Goal: Book appointment/travel/reservation

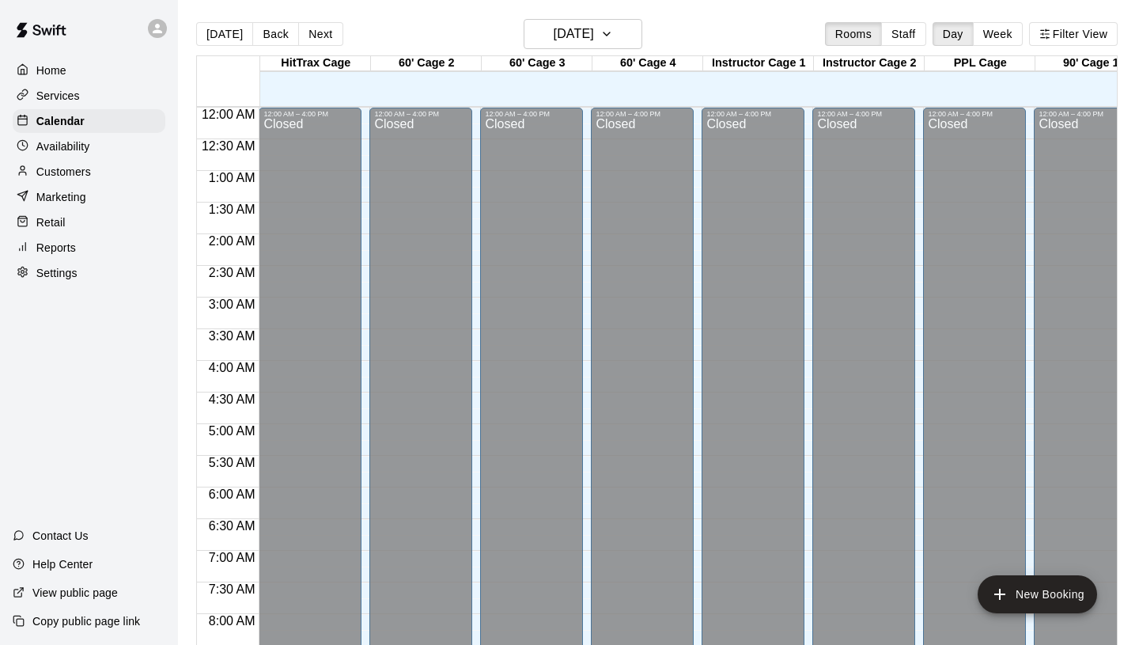
scroll to position [869, 0]
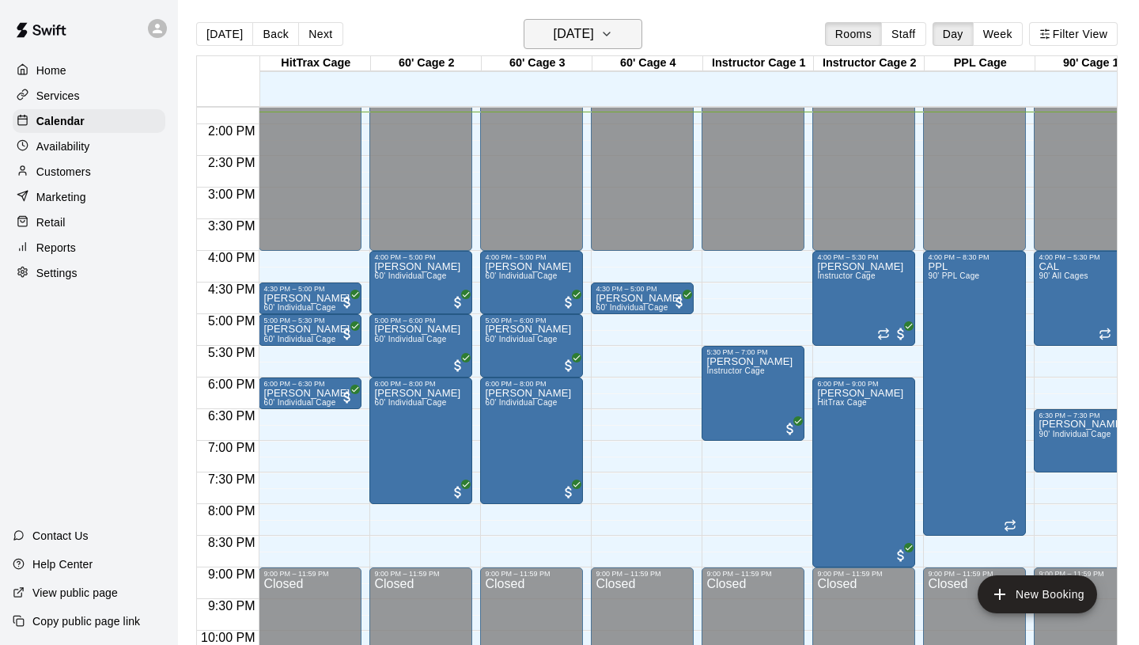
click at [613, 38] on icon "button" at bounding box center [606, 34] width 13 height 19
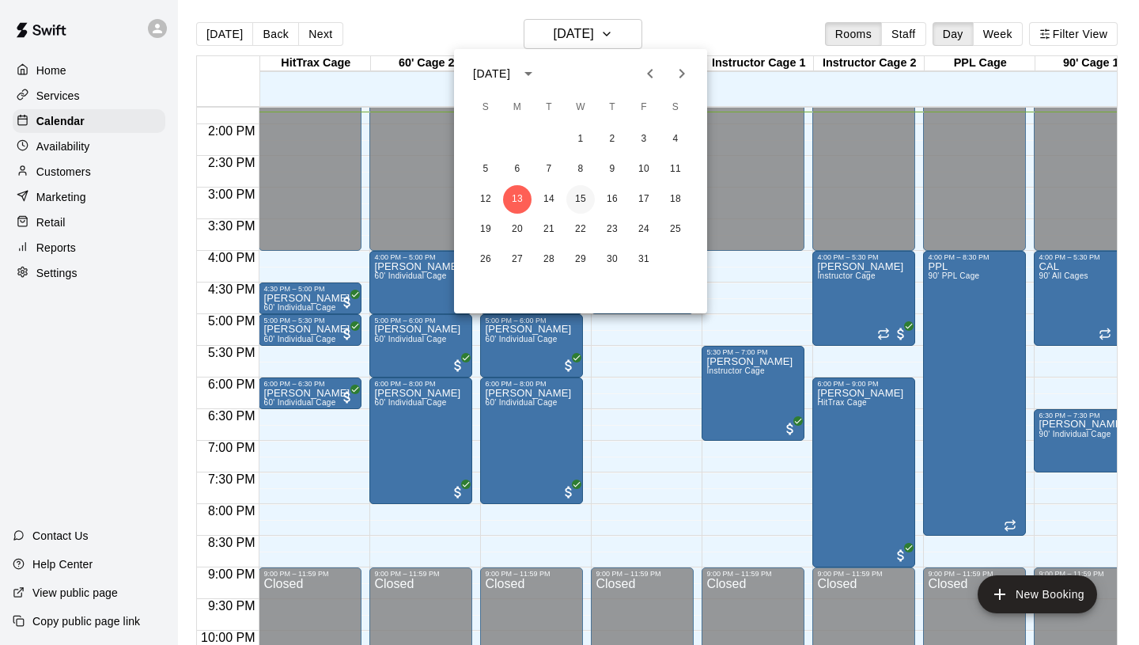
click at [585, 200] on button "15" at bounding box center [580, 199] width 28 height 28
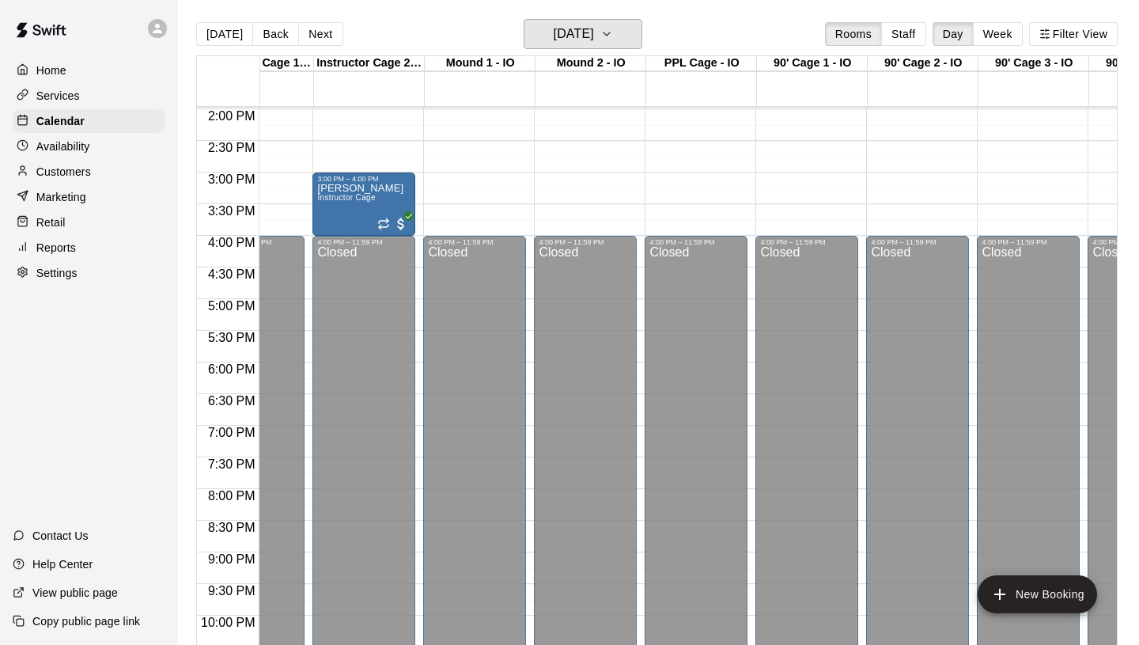
scroll to position [884, 3146]
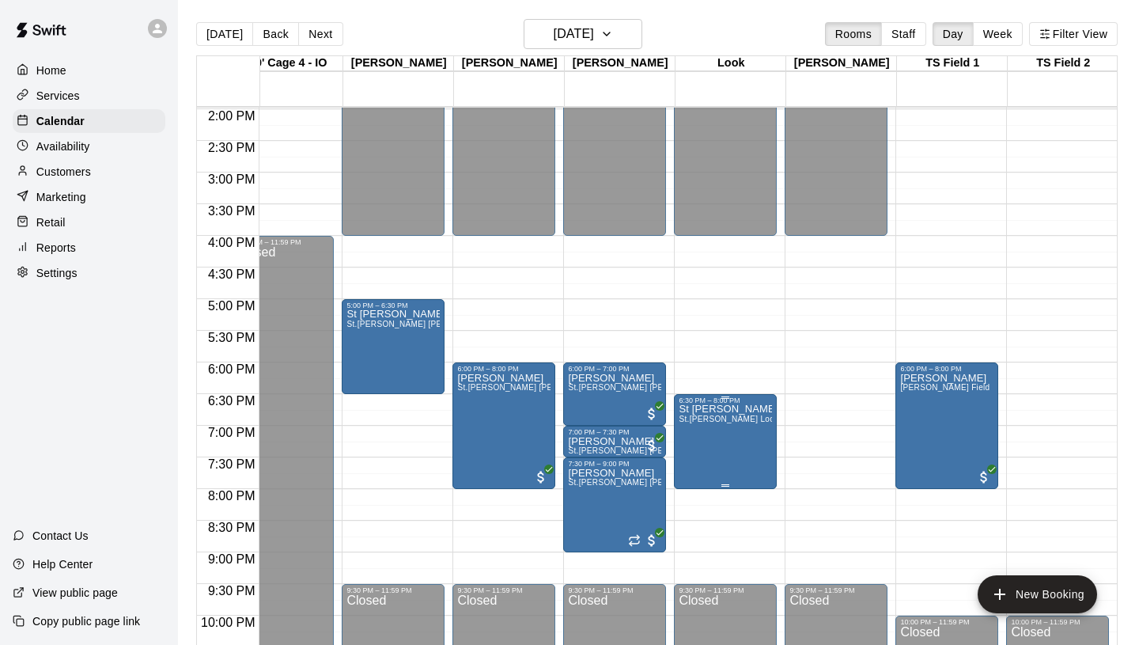
click at [694, 418] on icon "edit" at bounding box center [695, 420] width 19 height 19
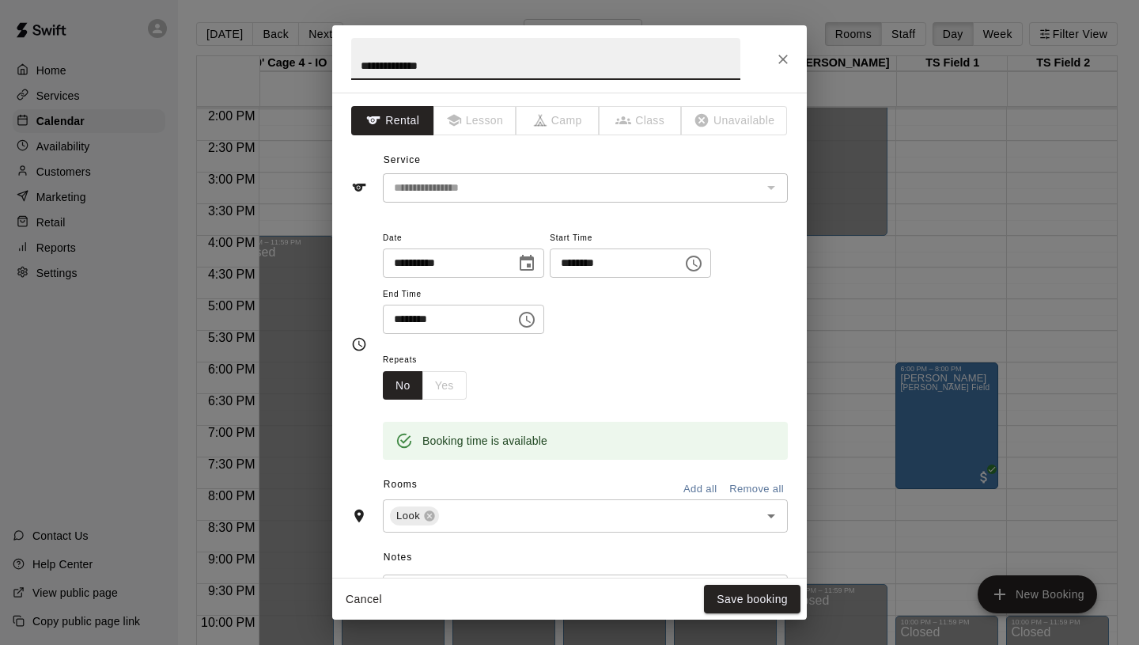
click at [529, 321] on icon "Choose time, selected time is 8:00 PM" at bounding box center [526, 319] width 19 height 19
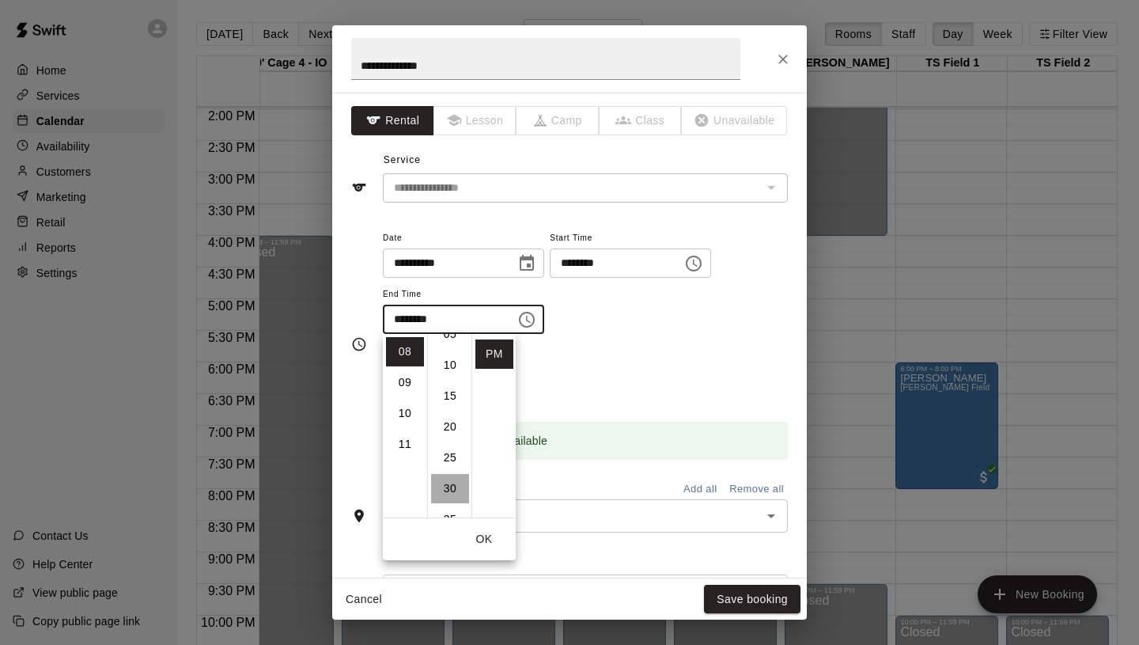
click at [452, 488] on li "30" at bounding box center [450, 488] width 38 height 29
type input "********"
click at [491, 537] on button "OK" at bounding box center [484, 539] width 51 height 29
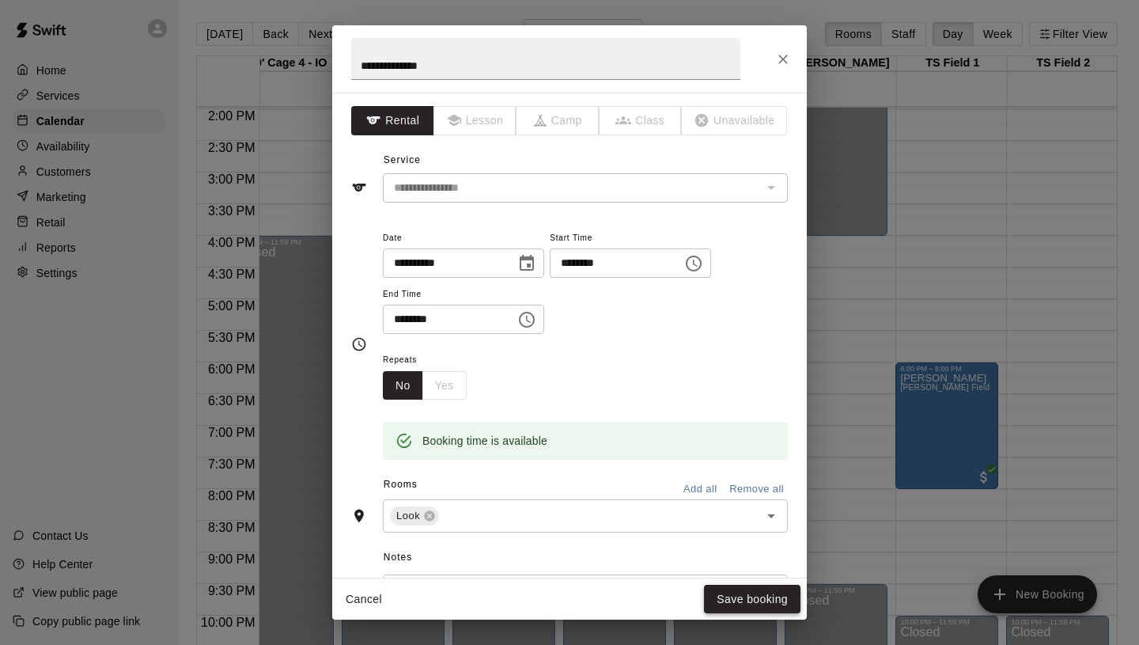
click at [747, 600] on button "Save booking" at bounding box center [752, 599] width 97 height 29
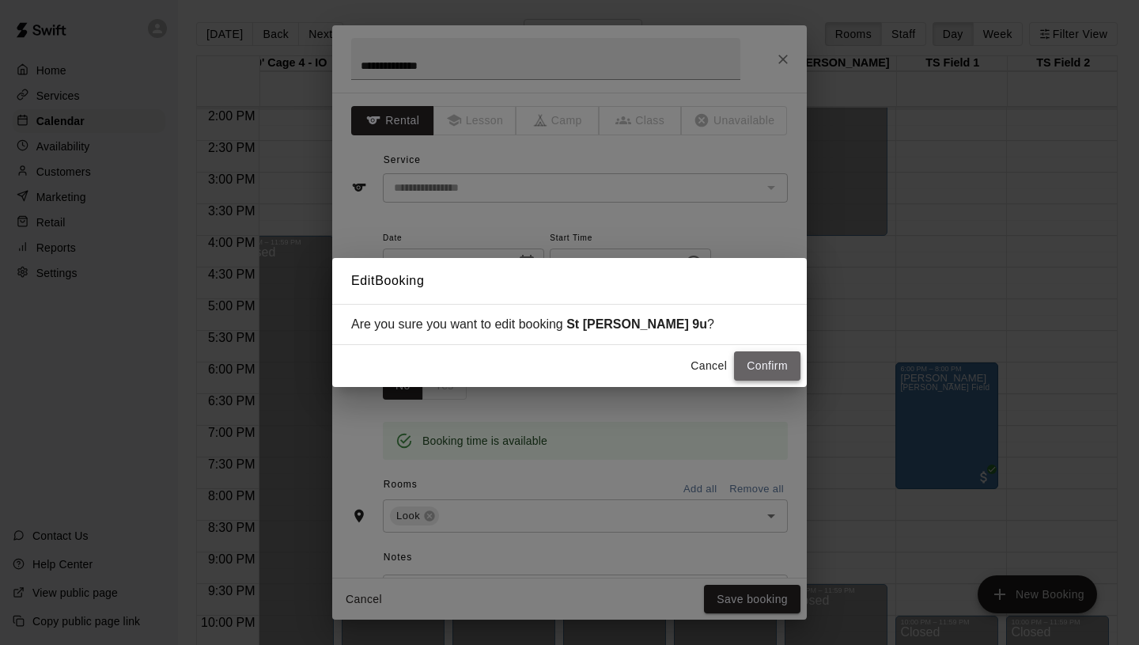
click at [763, 365] on button "Confirm" at bounding box center [767, 365] width 66 height 29
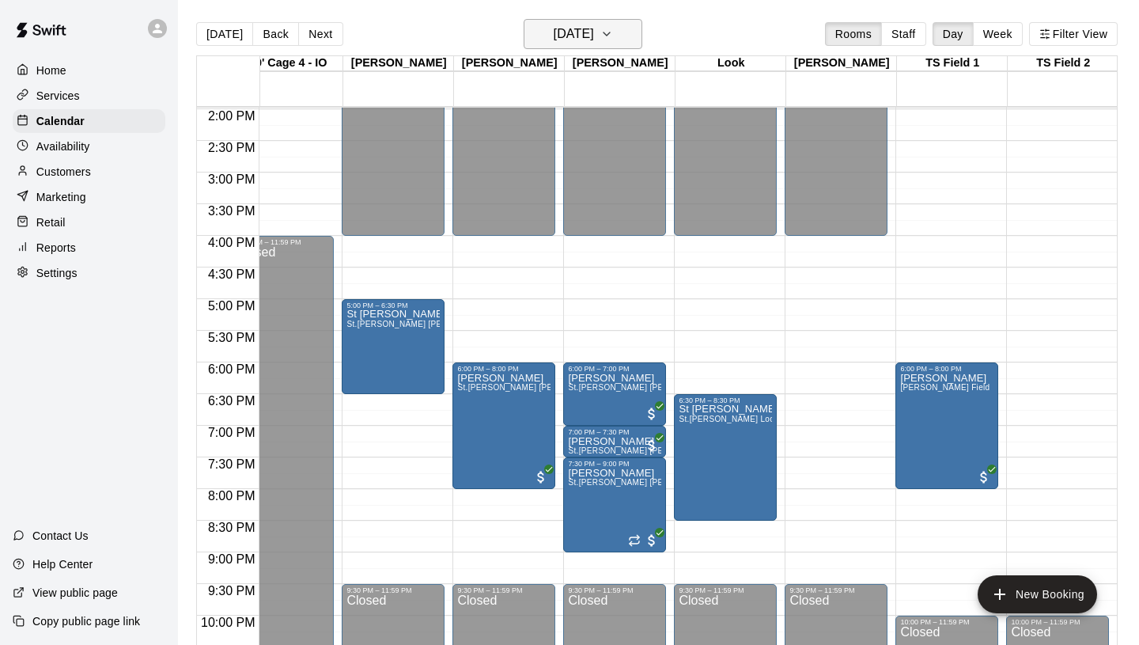
click at [613, 36] on icon "button" at bounding box center [606, 34] width 13 height 19
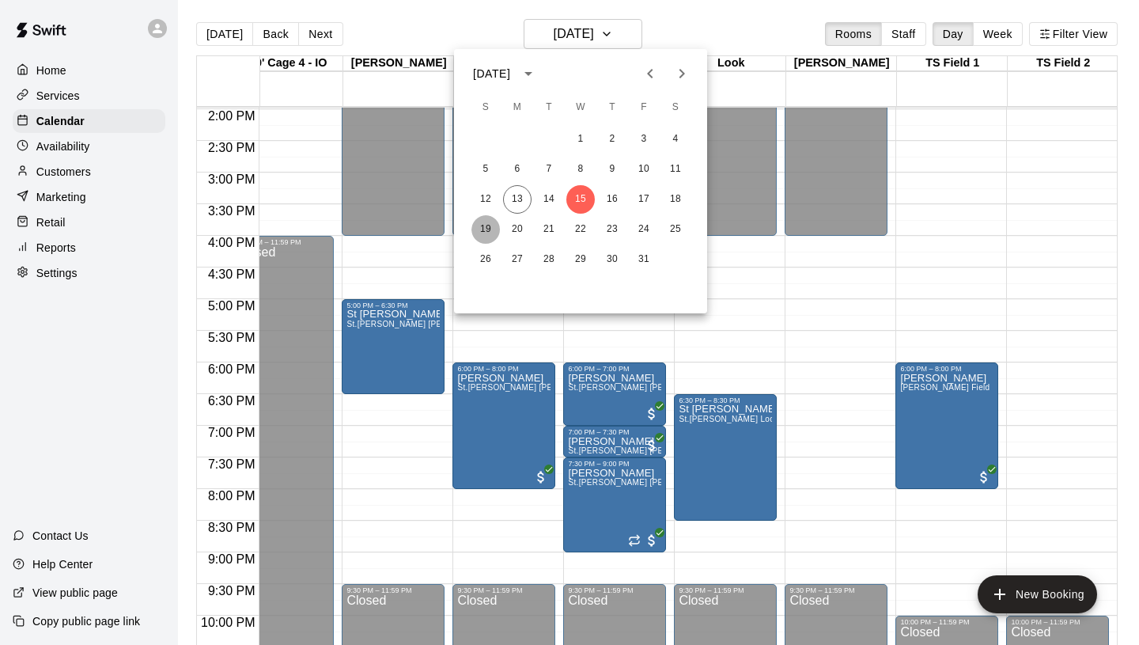
click at [490, 223] on button "19" at bounding box center [486, 229] width 28 height 28
